Goal: Task Accomplishment & Management: Manage account settings

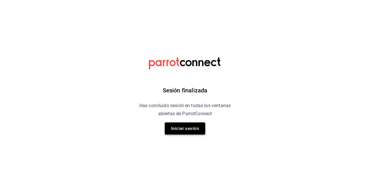
click at [180, 129] on button "Iniciar sesión" at bounding box center [185, 129] width 41 height 12
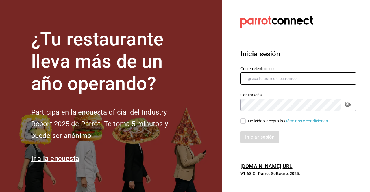
click at [248, 79] on input "text" at bounding box center [299, 79] width 116 height 12
type input "[EMAIL_ADDRESS][DOMAIN_NAME]"
click at [244, 123] on input "He leído y acepto los Términos y condiciones." at bounding box center [243, 121] width 5 height 5
checkbox input "true"
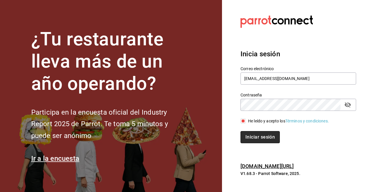
click at [256, 132] on button "Iniciar sesión" at bounding box center [260, 137] width 39 height 12
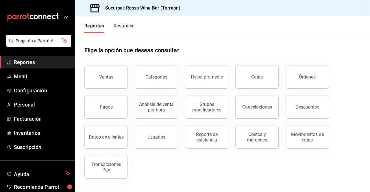
click at [35, 64] on span "Reportes" at bounding box center [42, 62] width 56 height 8
click at [110, 84] on button "Ventas" at bounding box center [106, 77] width 43 height 23
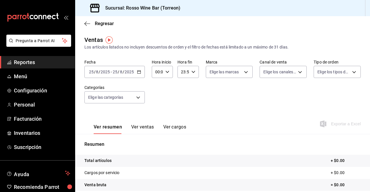
click at [144, 73] on div "2025-08-25 25 / 8 / 2025 - 2025-08-25 25 / 8 / 2025" at bounding box center [115, 72] width 60 height 12
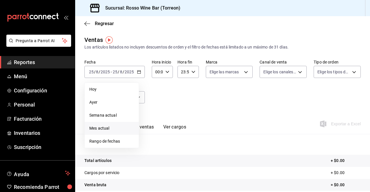
click at [101, 128] on span "Mes actual" at bounding box center [111, 129] width 45 height 6
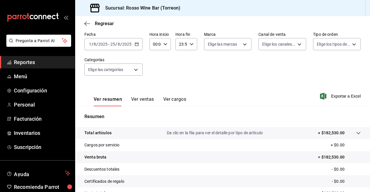
scroll to position [28, 0]
click at [123, 44] on input "2025" at bounding box center [127, 44] width 10 height 5
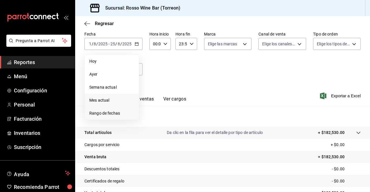
click at [113, 115] on span "Rango de fechas" at bounding box center [111, 114] width 45 height 6
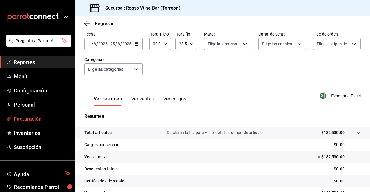
click at [32, 116] on span "Facturación" at bounding box center [42, 119] width 56 height 8
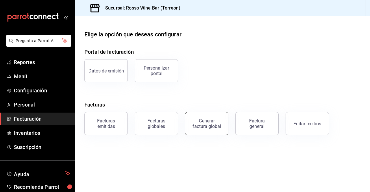
click at [214, 123] on div "Generar factura global" at bounding box center [206, 123] width 29 height 11
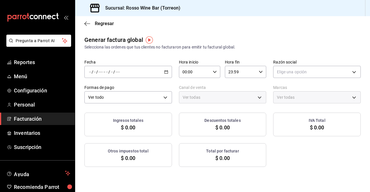
type input "PARROT,UBER_EATS,RAPPI,DIDI_FOOD,ONLINE"
click at [157, 73] on div "/ / - / /" at bounding box center [129, 72] width 88 height 12
click at [118, 91] on span "Rango de fechas" at bounding box center [111, 90] width 45 height 6
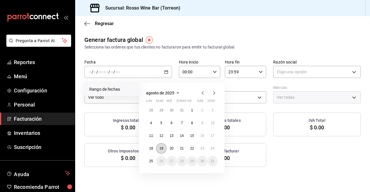
click at [163, 149] on abbr "19" at bounding box center [161, 149] width 4 height 4
click at [171, 149] on abbr "20" at bounding box center [172, 149] width 4 height 4
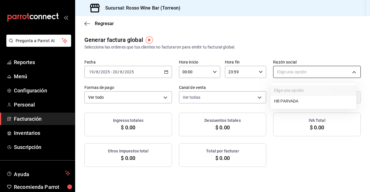
click at [284, 71] on body "Pregunta a Parrot AI Reportes Menú Configuración Personal Facturación Inventari…" at bounding box center [185, 96] width 370 height 192
click at [285, 100] on li "HB PARVADA" at bounding box center [314, 101] width 86 height 11
type input "e33a4bbf-56a2-4bb2-a420-99781ad44d12"
type input "c2c32ae7-1fc4-45ff-8039-656fc52e7daf"
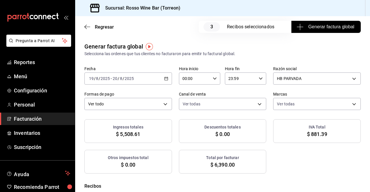
click at [162, 78] on div "2025-08-19 19 / 8 / 2025 - 2025-08-20 20 / 8 / 2025" at bounding box center [129, 79] width 88 height 12
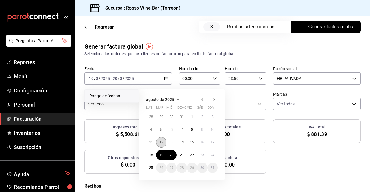
click at [160, 141] on abbr "12" at bounding box center [161, 143] width 4 height 4
click at [150, 153] on abbr "18" at bounding box center [151, 155] width 4 height 4
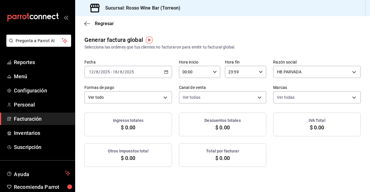
click at [165, 74] on \(Stroke\) "button" at bounding box center [166, 72] width 3 height 3
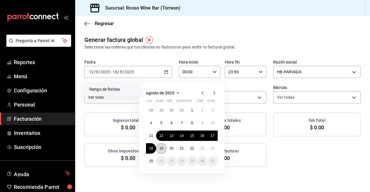
click at [160, 147] on abbr "19" at bounding box center [161, 149] width 4 height 4
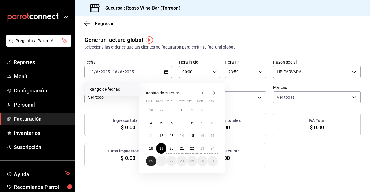
click at [149, 162] on button "25" at bounding box center [151, 161] width 10 height 10
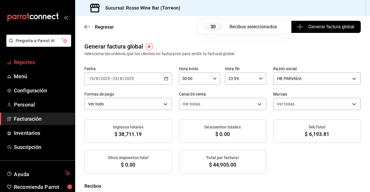
click at [38, 63] on span "Reportes" at bounding box center [42, 62] width 56 height 8
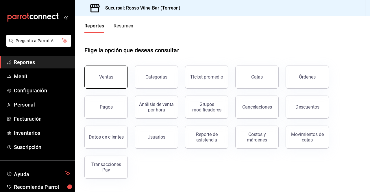
click at [121, 83] on button "Ventas" at bounding box center [106, 77] width 43 height 23
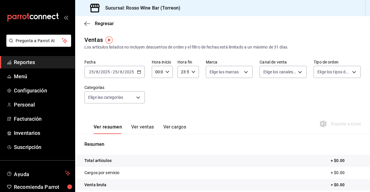
click at [139, 73] on icon "button" at bounding box center [139, 72] width 4 height 4
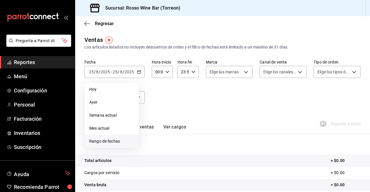
click at [114, 139] on span "Rango de fechas" at bounding box center [111, 142] width 45 height 6
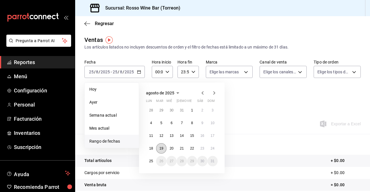
click at [159, 149] on button "19" at bounding box center [161, 149] width 10 height 10
click at [152, 162] on abbr "25" at bounding box center [151, 161] width 4 height 4
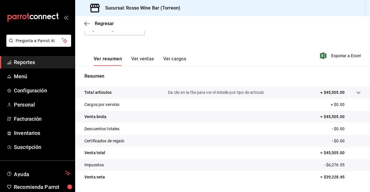
scroll to position [85, 0]
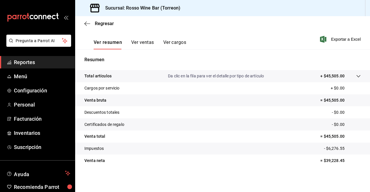
click at [24, 62] on span "Reportes" at bounding box center [42, 62] width 56 height 8
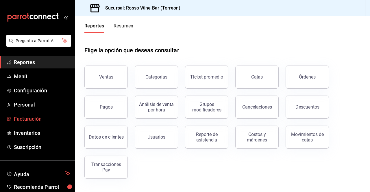
click at [41, 119] on span "Facturación" at bounding box center [42, 119] width 56 height 8
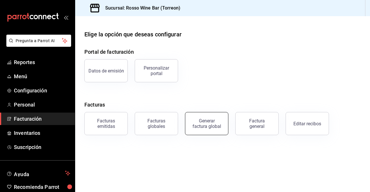
click at [214, 124] on div "Generar factura global" at bounding box center [206, 123] width 29 height 11
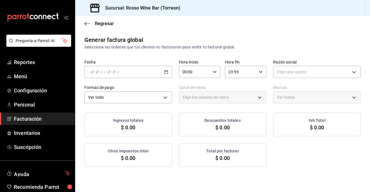
type input "PARROT,UBER_EATS,RAPPI,DIDI_FOOD,ONLINE"
click at [166, 71] on \(Stroke\) "button" at bounding box center [166, 72] width 3 height 3
click at [125, 87] on span "Rango de fechas" at bounding box center [111, 90] width 45 height 6
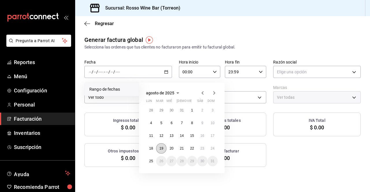
click at [160, 147] on abbr "19" at bounding box center [161, 149] width 4 height 4
click at [150, 162] on abbr "25" at bounding box center [151, 161] width 4 height 4
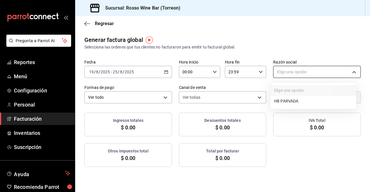
click at [317, 74] on body "Pregunta a Parrot AI Reportes Menú Configuración Personal Facturación Inventari…" at bounding box center [185, 96] width 370 height 192
click at [295, 101] on li "HB PARVADA" at bounding box center [314, 101] width 86 height 11
type input "e33a4bbf-56a2-4bb2-a420-99781ad44d12"
type input "c2c32ae7-1fc4-45ff-8039-656fc52e7daf"
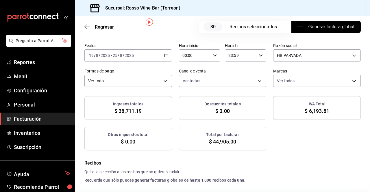
scroll to position [35, 0]
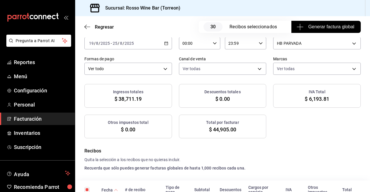
click at [166, 41] on div "2025-08-19 19 / 8 / 2025 - 2025-08-25 25 / 8 / 2025" at bounding box center [129, 43] width 88 height 12
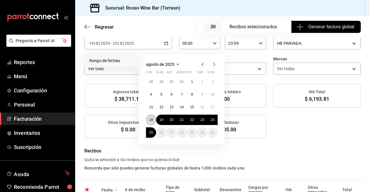
click at [148, 119] on button "18" at bounding box center [151, 120] width 10 height 10
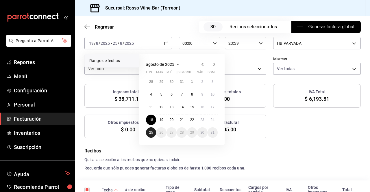
click at [148, 132] on button "25" at bounding box center [151, 133] width 10 height 10
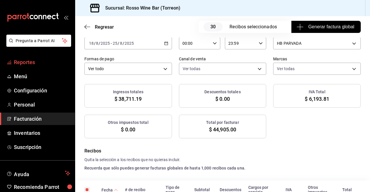
click at [41, 62] on span "Reportes" at bounding box center [42, 62] width 56 height 8
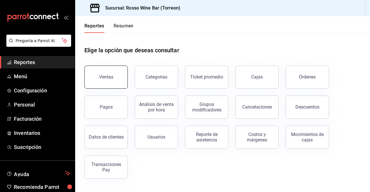
click at [102, 74] on button "Ventas" at bounding box center [106, 77] width 43 height 23
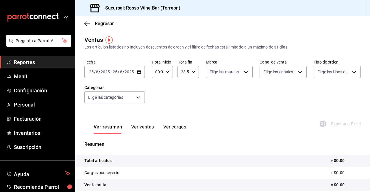
click at [137, 74] on \(Stroke\) "button" at bounding box center [138, 72] width 3 height 3
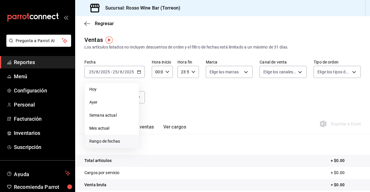
click at [111, 139] on span "Rango de fechas" at bounding box center [111, 142] width 45 height 6
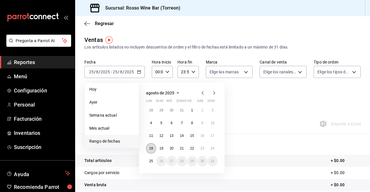
click at [150, 148] on abbr "18" at bounding box center [151, 149] width 4 height 4
click at [150, 160] on abbr "25" at bounding box center [151, 161] width 4 height 4
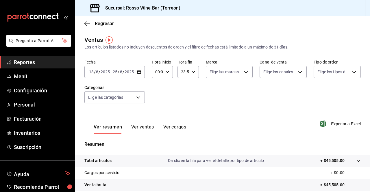
click at [134, 72] on div "2025-08-25 25 / 8 / 2025" at bounding box center [123, 72] width 23 height 5
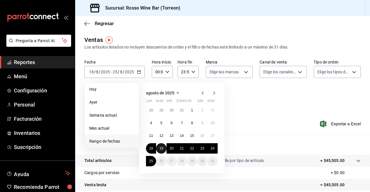
click at [162, 150] on abbr "19" at bounding box center [161, 149] width 4 height 4
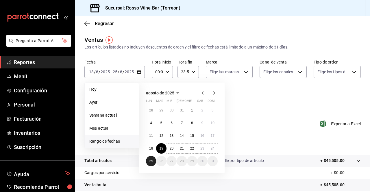
click at [152, 161] on abbr "25" at bounding box center [151, 161] width 4 height 4
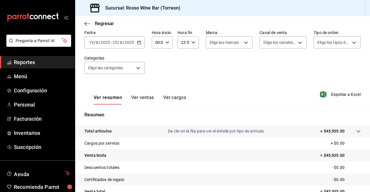
scroll to position [30, 0]
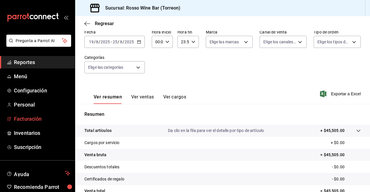
click at [38, 118] on span "Facturación" at bounding box center [42, 119] width 56 height 8
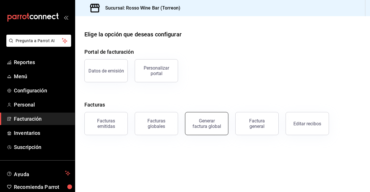
click at [204, 129] on button "Generar factura global" at bounding box center [206, 123] width 43 height 23
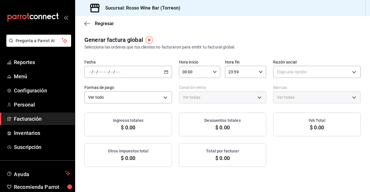
type input "PARROT,UBER_EATS,RAPPI,DIDI_FOOD,ONLINE"
click at [161, 75] on div "/ / - / /" at bounding box center [129, 72] width 88 height 12
click at [123, 91] on span "Rango de fechas" at bounding box center [111, 90] width 45 height 6
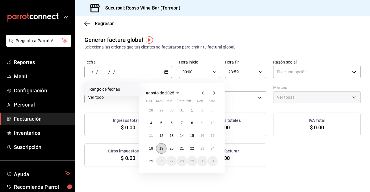
click at [162, 147] on abbr "19" at bounding box center [161, 149] width 4 height 4
click at [151, 162] on abbr "25" at bounding box center [151, 161] width 4 height 4
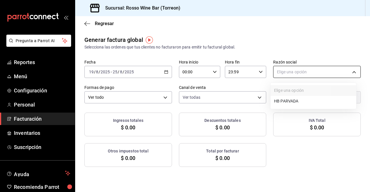
click at [313, 75] on body "Pregunta a Parrot AI Reportes Menú Configuración Personal Facturación Inventari…" at bounding box center [185, 96] width 370 height 192
click at [298, 100] on li "HB PARVADA" at bounding box center [314, 101] width 86 height 11
type input "e33a4bbf-56a2-4bb2-a420-99781ad44d12"
type input "c2c32ae7-1fc4-45ff-8039-656fc52e7daf"
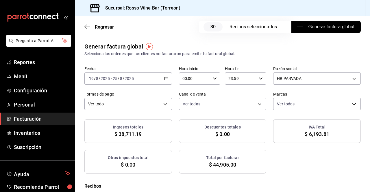
scroll to position [3, 0]
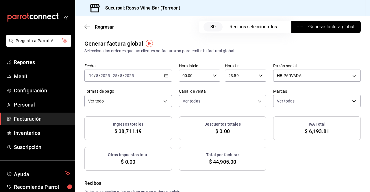
click at [40, 119] on span "Facturación" at bounding box center [42, 119] width 56 height 8
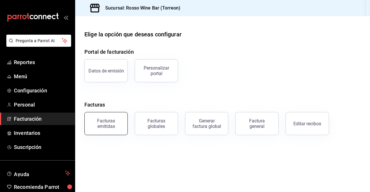
click at [117, 127] on div "Facturas emitidas" at bounding box center [106, 123] width 36 height 11
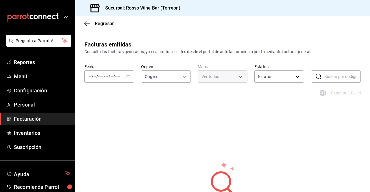
type input "ORDER_INVOICE,GENERAL_INVOICE"
type input "ACTIVE,PENDING_CANCELLATION,CANCELLED,PRE_CANCELLED"
type input "c2c32ae7-1fc4-45ff-8039-656fc52e7daf"
click at [124, 76] on div "/ / - / /" at bounding box center [110, 77] width 50 height 12
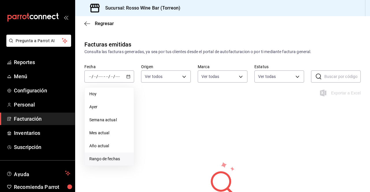
click at [108, 162] on li "Rango de fechas" at bounding box center [109, 159] width 49 height 13
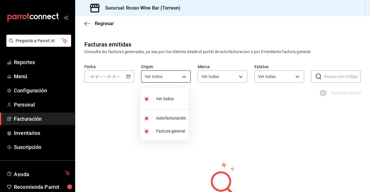
click at [177, 76] on body "Pregunta a Parrot AI Reportes Menú Configuración Personal Facturación Inventari…" at bounding box center [185, 96] width 370 height 192
click at [181, 76] on div at bounding box center [185, 96] width 370 height 192
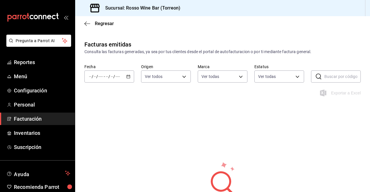
click at [129, 78] on icon "button" at bounding box center [128, 77] width 4 height 4
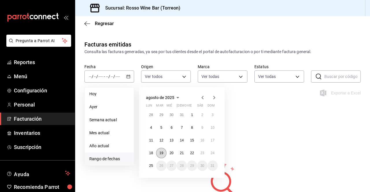
click at [163, 152] on abbr "19" at bounding box center [161, 153] width 4 height 4
click at [152, 166] on abbr "25" at bounding box center [151, 166] width 4 height 4
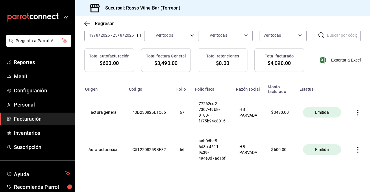
scroll to position [0, 58]
click at [355, 153] on icon "button" at bounding box center [358, 150] width 6 height 6
click at [345, 139] on li "Descargar PDF" at bounding box center [331, 136] width 51 height 15
click at [33, 120] on span "Facturación" at bounding box center [42, 119] width 56 height 8
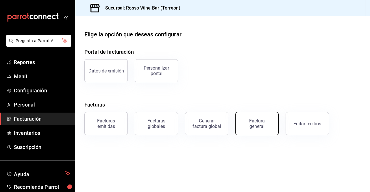
click at [252, 125] on div "Factura general" at bounding box center [257, 123] width 29 height 11
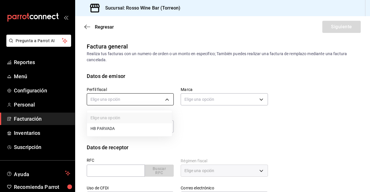
click at [168, 100] on body "Pregunta a Parrot AI Reportes Menú Configuración Personal Facturación Inventari…" at bounding box center [185, 96] width 370 height 192
click at [133, 129] on li "HB PARVADA" at bounding box center [129, 129] width 85 height 11
type input "e33a4bbf-56a2-4bb2-a420-99781ad44d12"
type input "c2c32ae7-1fc4-45ff-8039-656fc52e7daf"
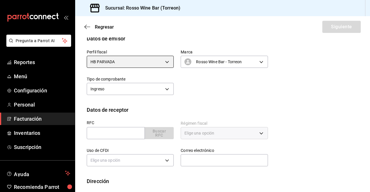
scroll to position [38, 0]
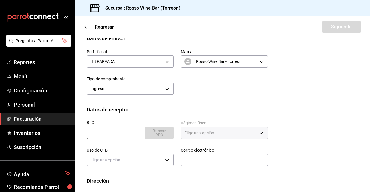
click at [131, 134] on input "text" at bounding box center [116, 133] width 58 height 12
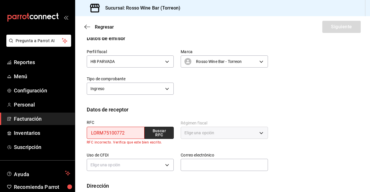
click at [165, 128] on button "Buscar RFC" at bounding box center [159, 133] width 29 height 12
click at [132, 135] on input "LORM75100772" at bounding box center [116, 133] width 58 height 12
click at [161, 131] on button "Buscar RFC" at bounding box center [159, 133] width 29 height 12
click at [128, 134] on input "LORM75100777" at bounding box center [116, 133] width 58 height 12
click at [148, 135] on button "Buscar RFC" at bounding box center [159, 133] width 29 height 12
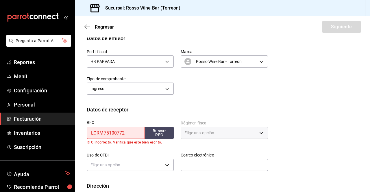
click at [131, 136] on input "LORM75100772" at bounding box center [116, 133] width 58 height 12
type input "LORM75100777"
click at [159, 129] on button "Buscar RFC" at bounding box center [159, 133] width 29 height 12
click at [41, 118] on span "Facturación" at bounding box center [42, 119] width 56 height 8
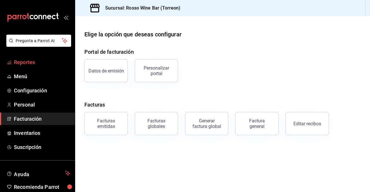
click at [40, 67] on link "Reportes" at bounding box center [37, 62] width 75 height 12
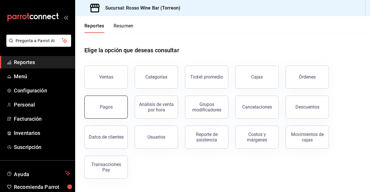
click at [103, 102] on button "Pagos" at bounding box center [106, 107] width 43 height 23
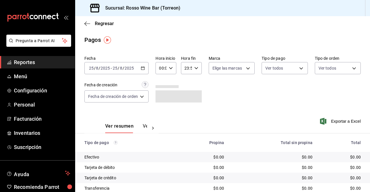
click at [144, 68] on icon "button" at bounding box center [143, 68] width 4 height 4
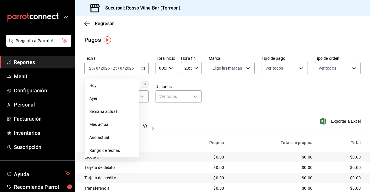
click at [114, 152] on span "Rango de fechas" at bounding box center [111, 151] width 45 height 6
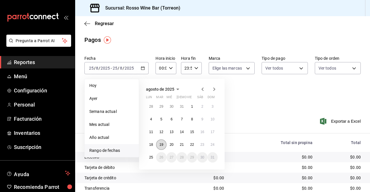
click at [161, 143] on abbr "19" at bounding box center [161, 145] width 4 height 4
click at [151, 158] on abbr "25" at bounding box center [151, 158] width 4 height 4
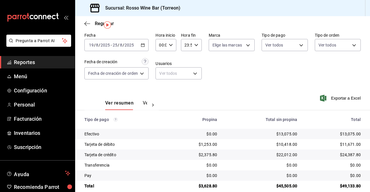
scroll to position [32, 0]
